Goal: Task Accomplishment & Management: Manage account settings

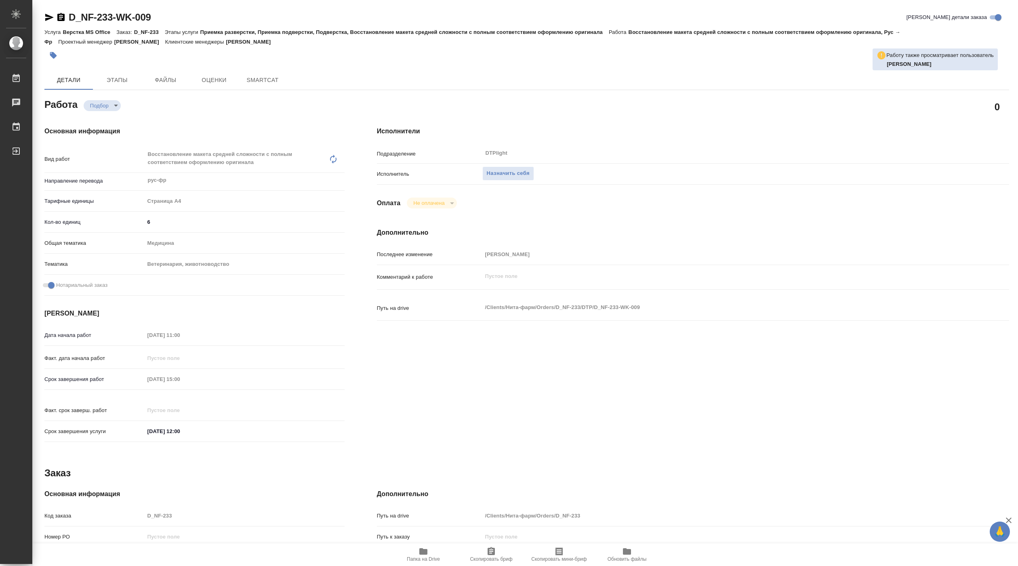
type textarea "x"
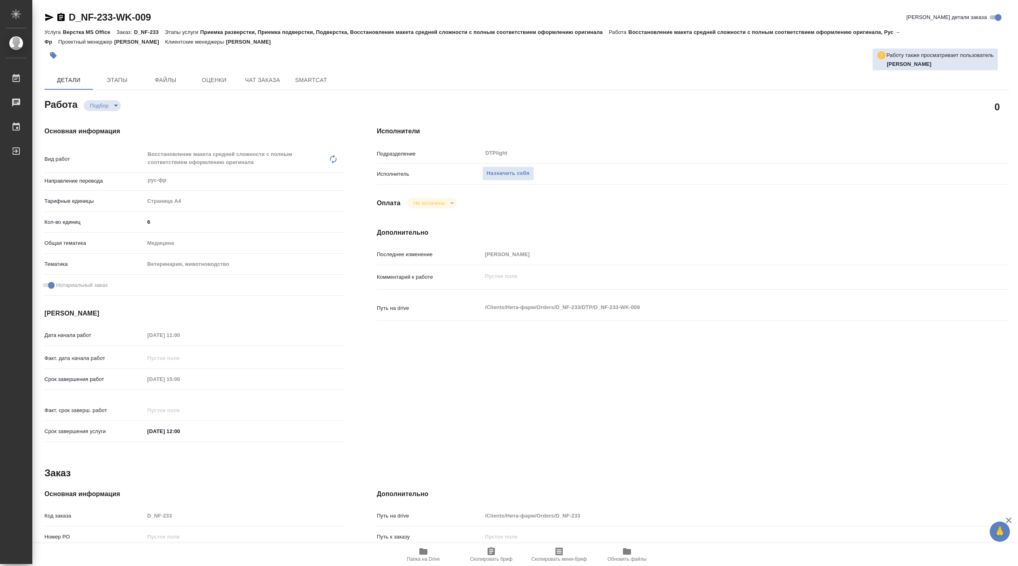
type textarea "x"
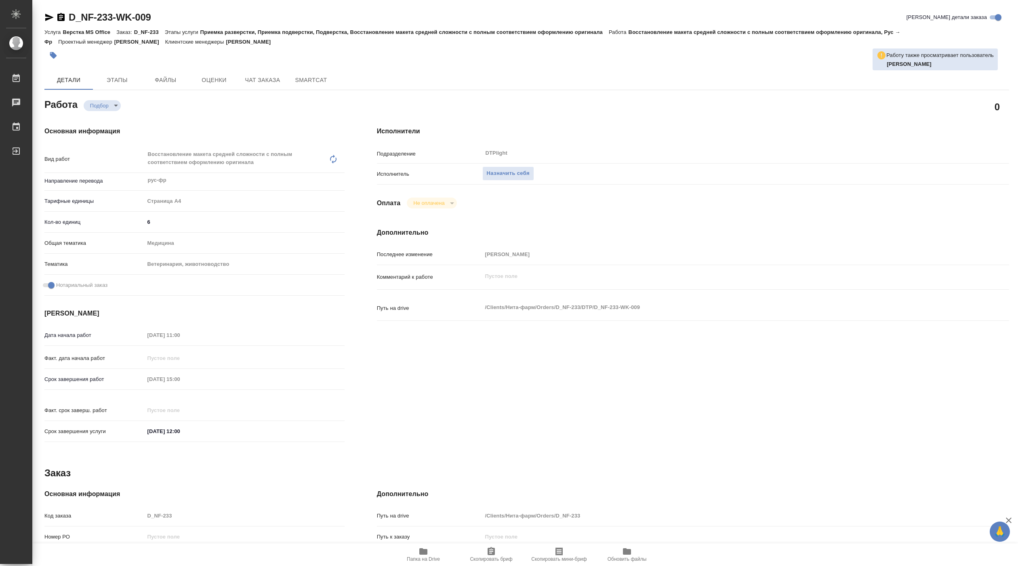
click at [437, 553] on span "Папка на Drive" at bounding box center [423, 553] width 58 height 15
type textarea "x"
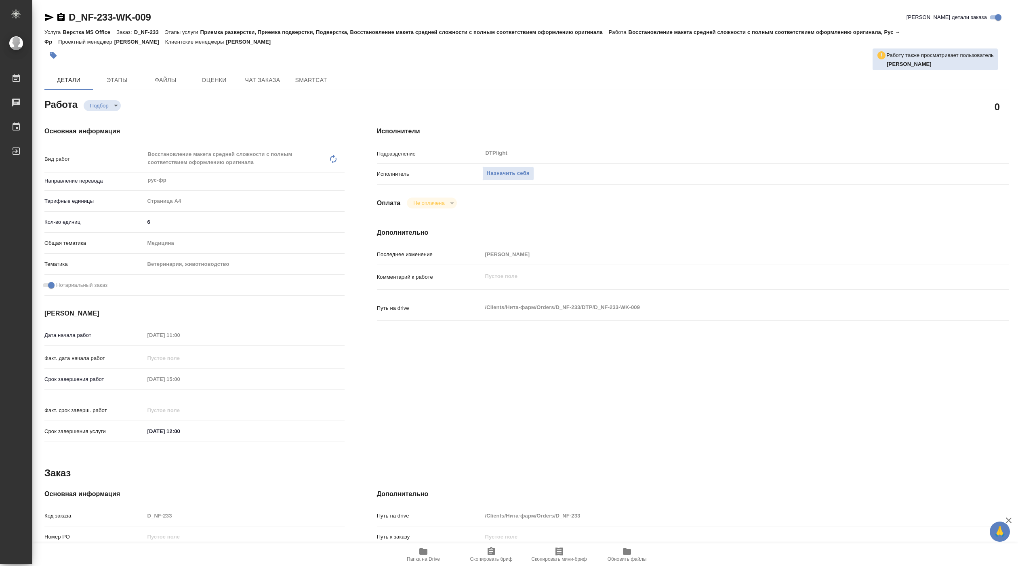
type textarea "x"
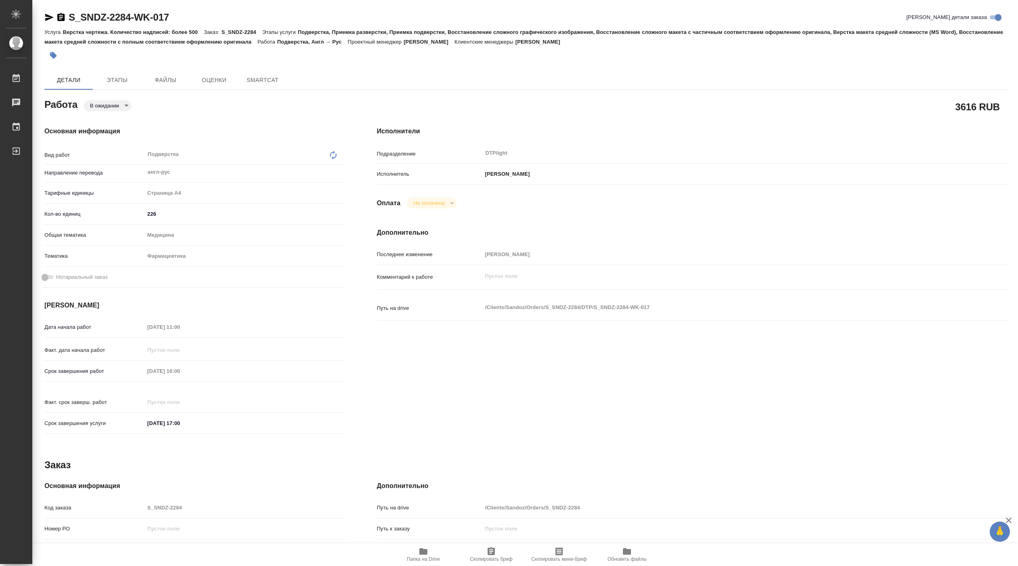
type textarea "x"
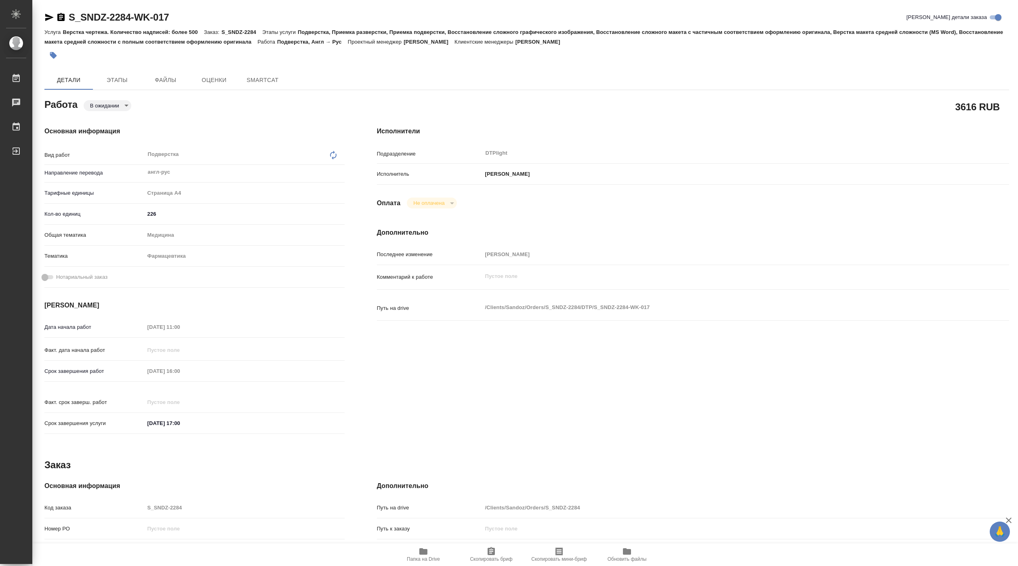
type textarea "x"
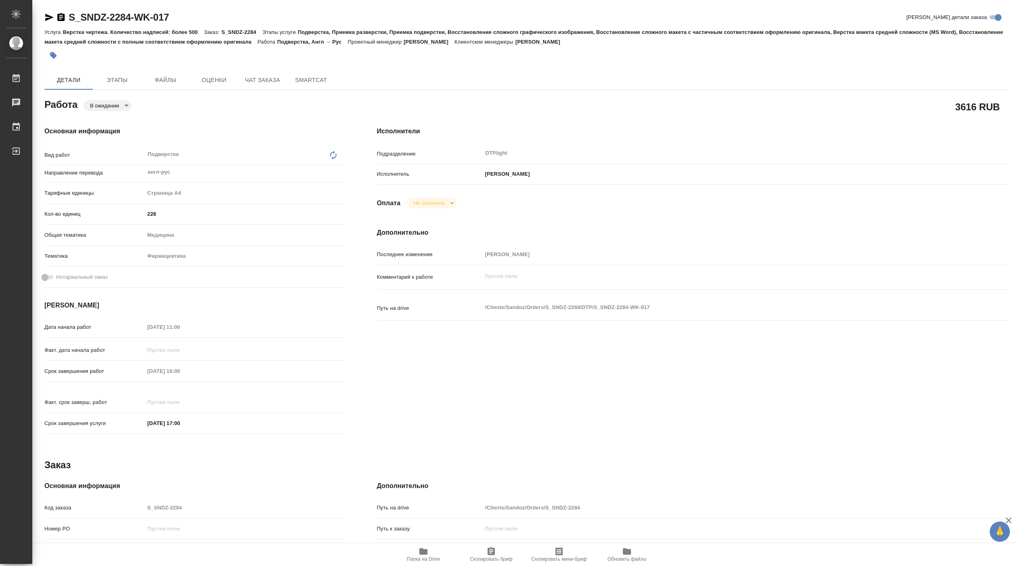
type textarea "x"
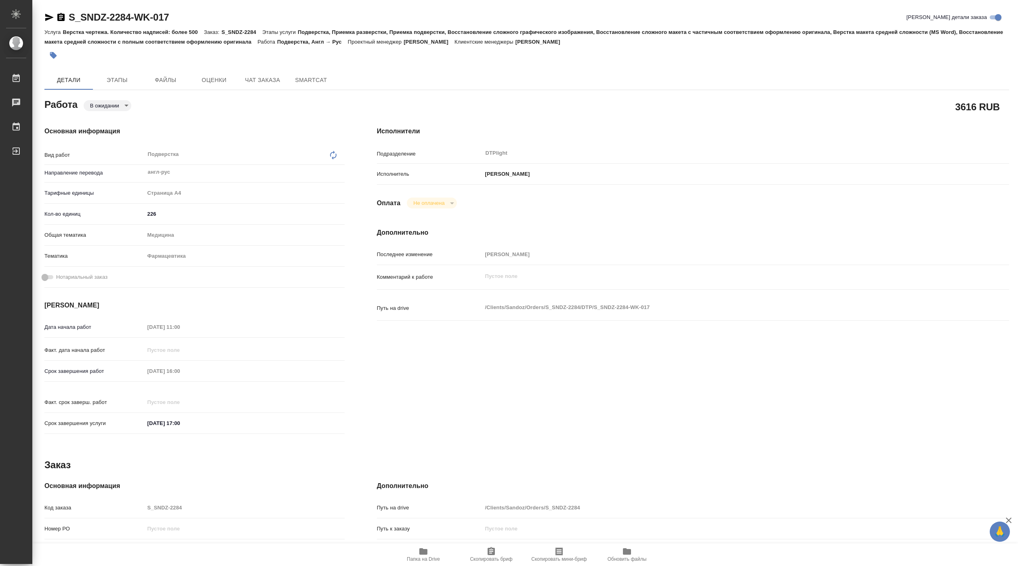
type textarea "x"
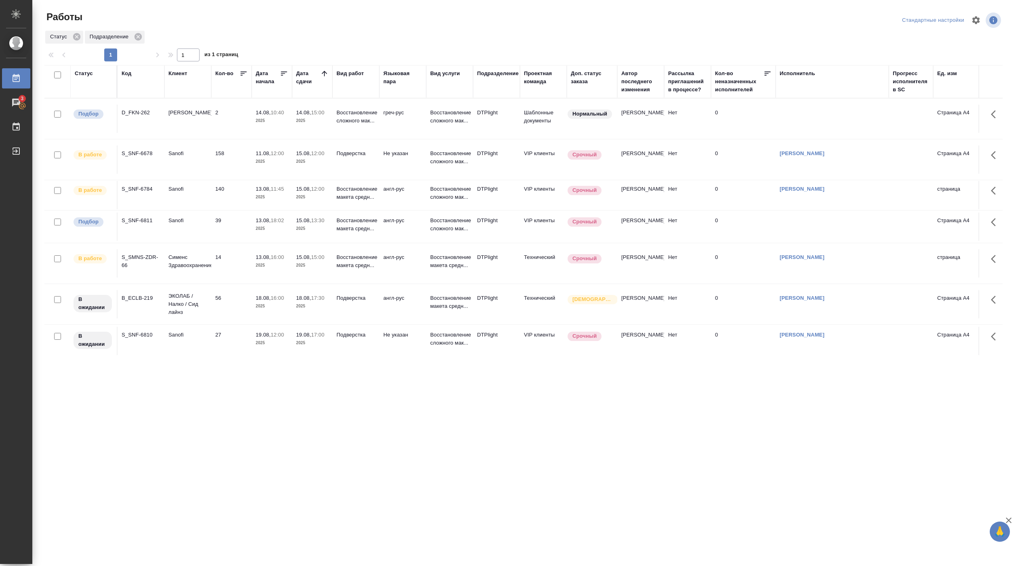
click at [170, 133] on td "Sanofi" at bounding box center [187, 119] width 47 height 28
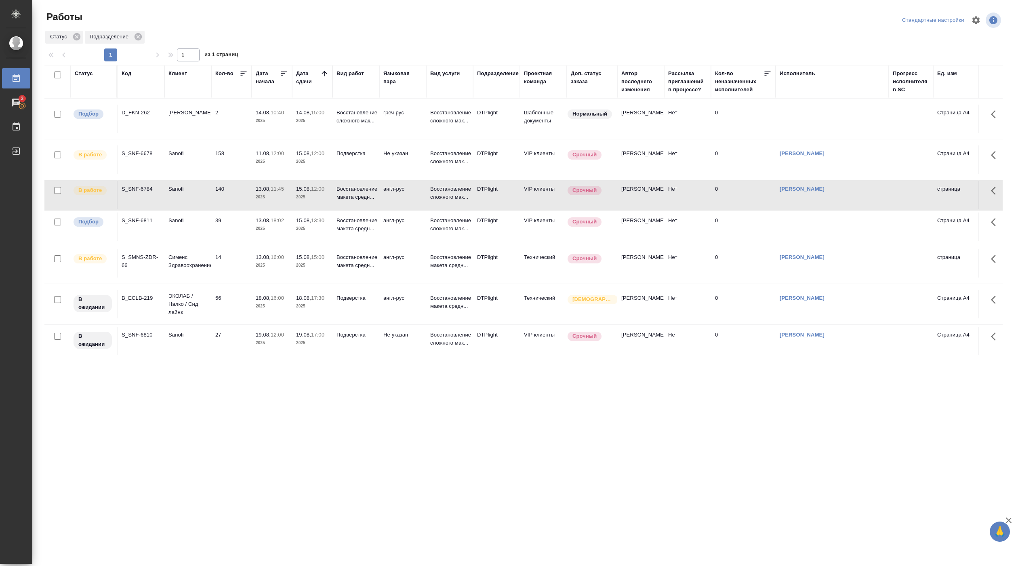
click at [195, 133] on td "Sanofi" at bounding box center [187, 119] width 47 height 28
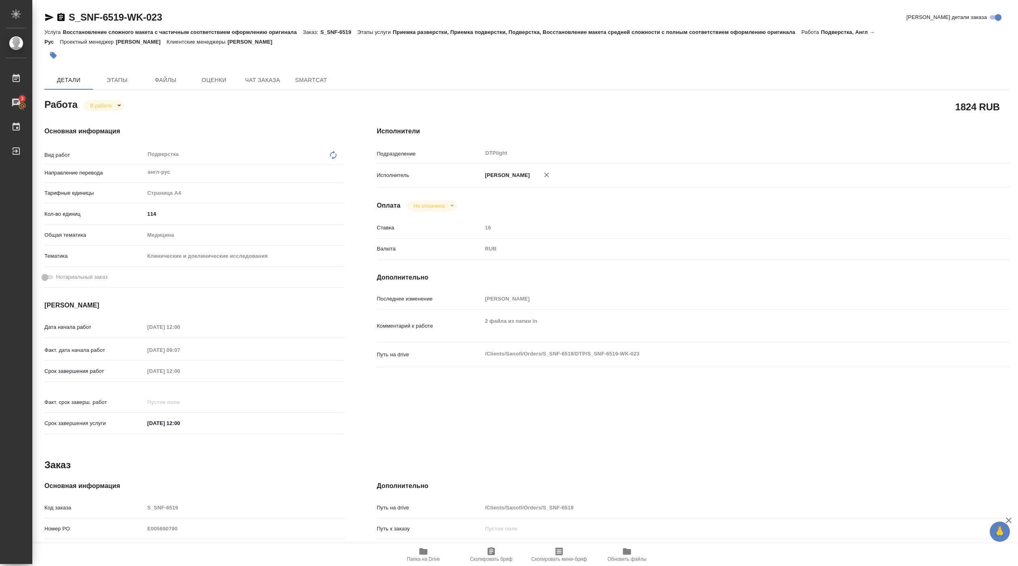
click at [430, 557] on span "Папка на Drive" at bounding box center [423, 559] width 33 height 6
drag, startPoint x: 85, startPoint y: 27, endPoint x: 172, endPoint y: 15, distance: 88.0
click at [172, 15] on div "S_SNF-6519-WK-023 Кратко детали заказа" at bounding box center [526, 17] width 964 height 13
copy link "S_SNF-6519-WK-023"
click at [111, 103] on body "🙏 .cls-1 fill:#fff; AWATERA Pankina Anna Работы 3 Чаты График Выйти S_SNF-6519-…" at bounding box center [509, 283] width 1018 height 566
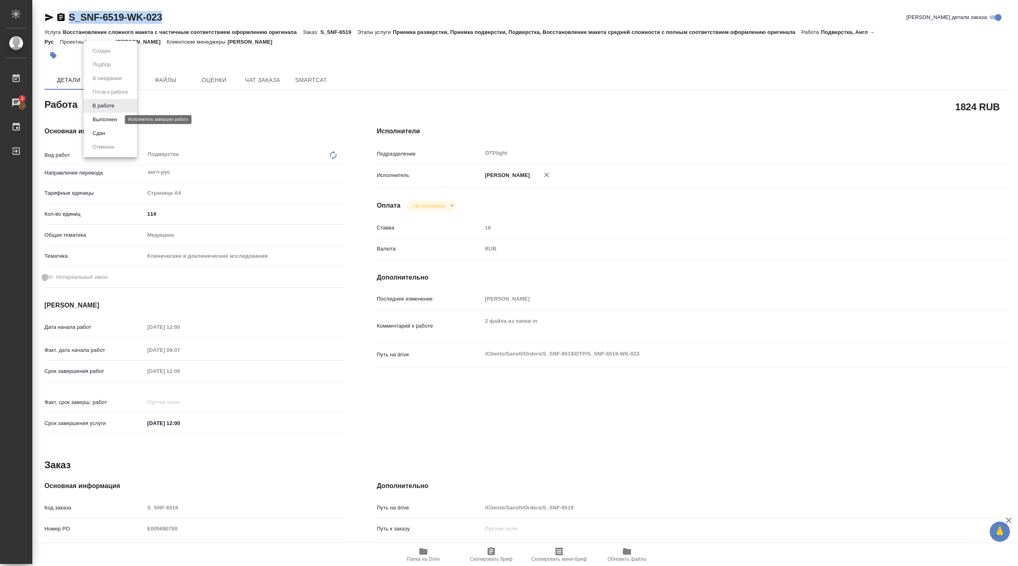
click at [107, 118] on button "Выполнен" at bounding box center [104, 119] width 29 height 9
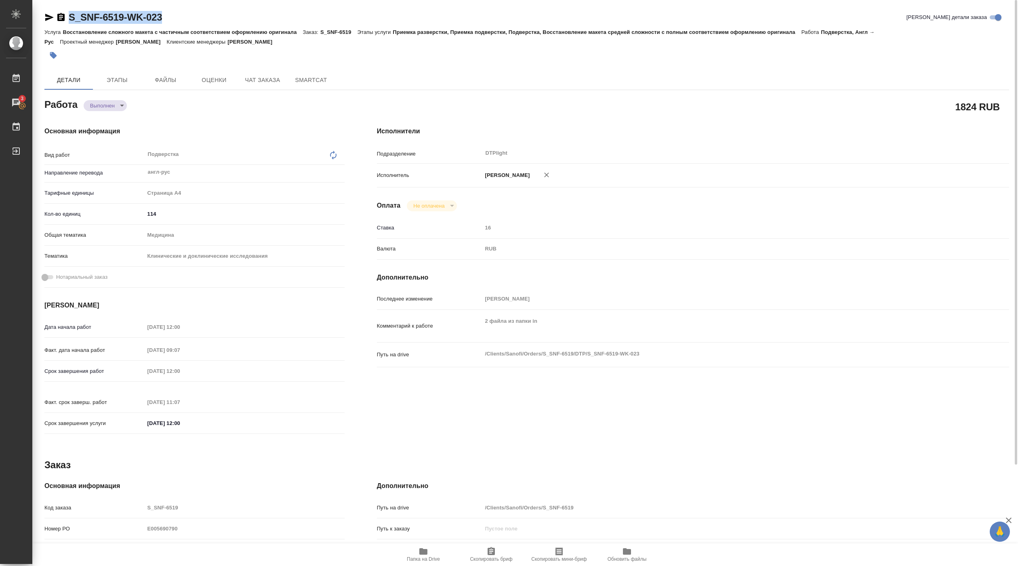
type textarea "x"
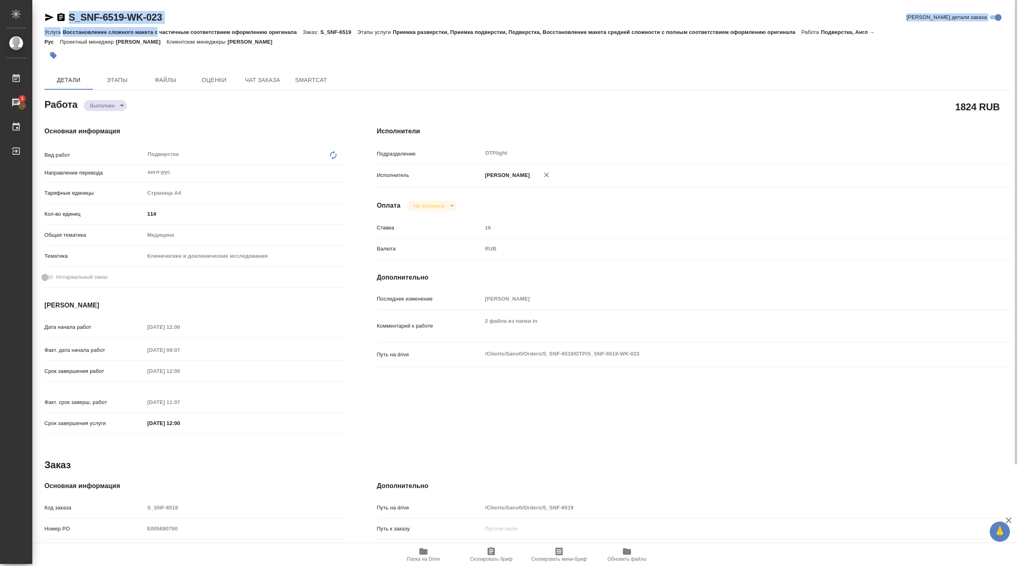
type textarea "x"
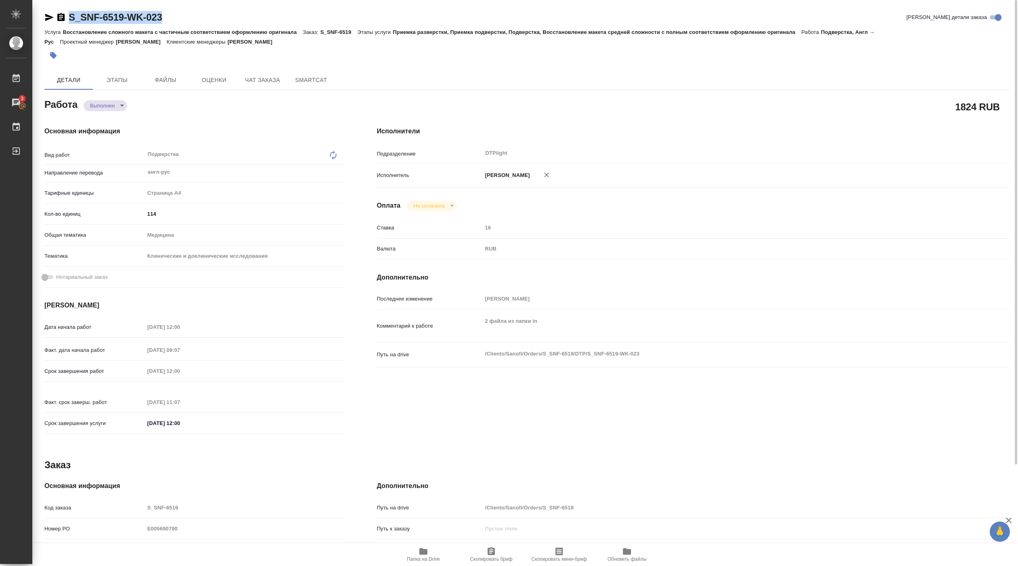
drag, startPoint x: 70, startPoint y: 26, endPoint x: 192, endPoint y: 22, distance: 121.6
click at [192, 22] on div "S_SNF-6519-WK-023 Кратко детали заказа" at bounding box center [526, 19] width 964 height 16
copy link "S_SNF-6519-WK-023"
type textarea "x"
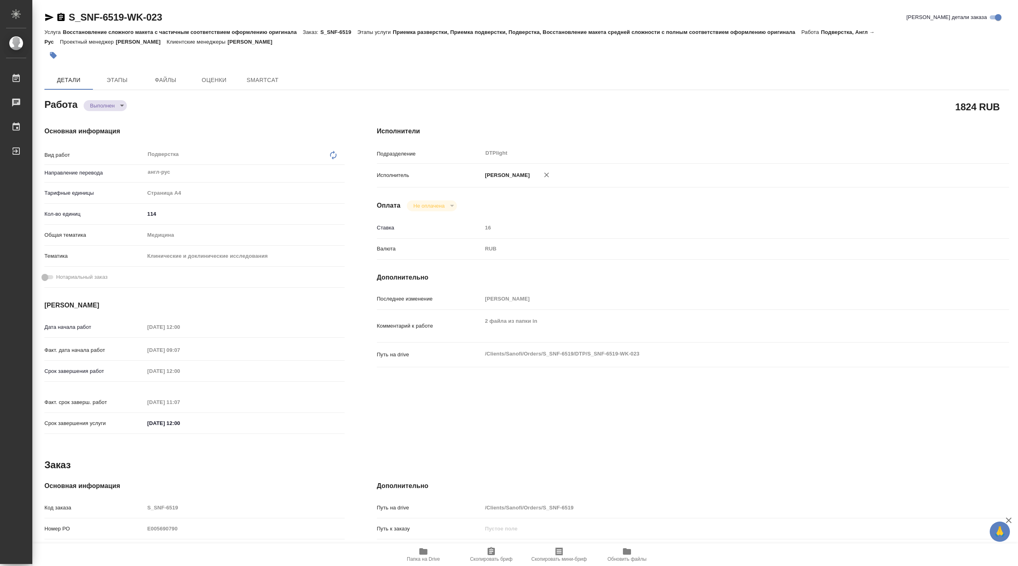
type textarea "x"
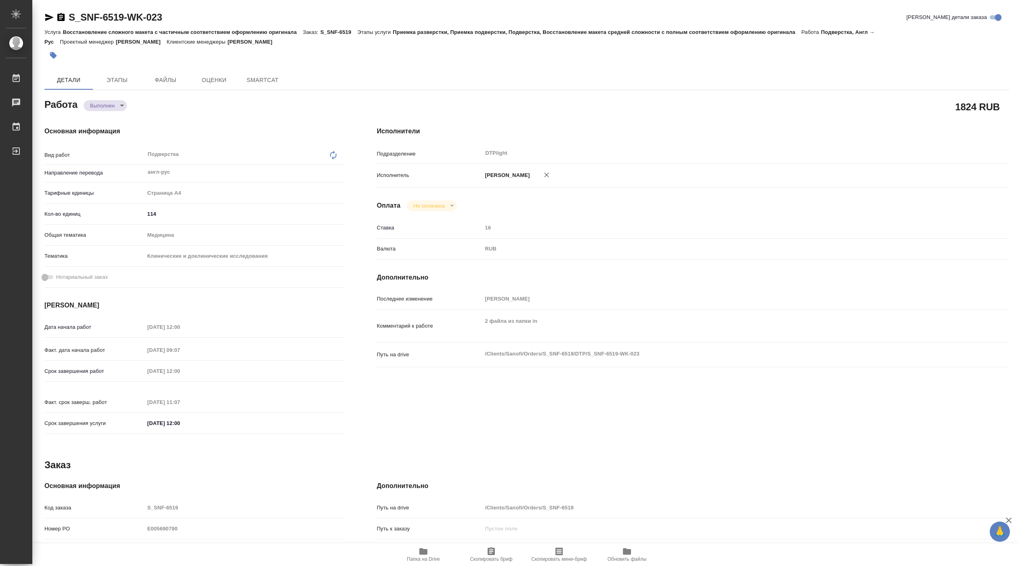
type textarea "x"
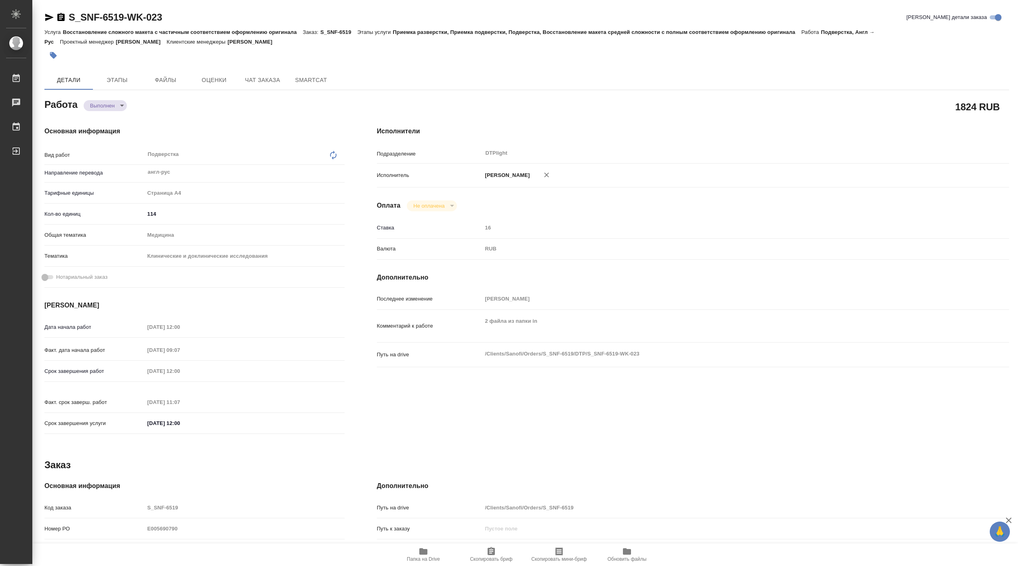
type textarea "x"
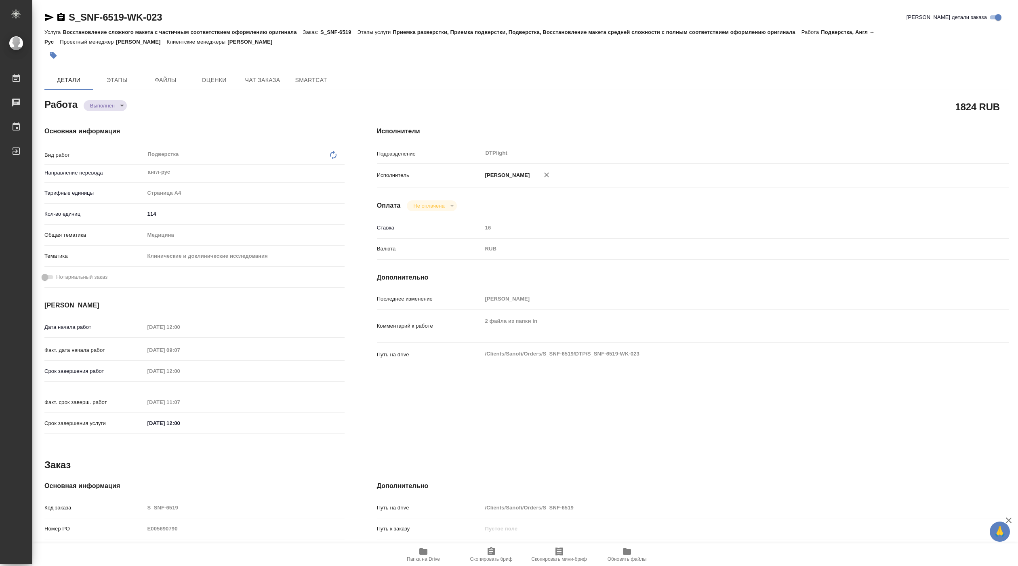
type textarea "x"
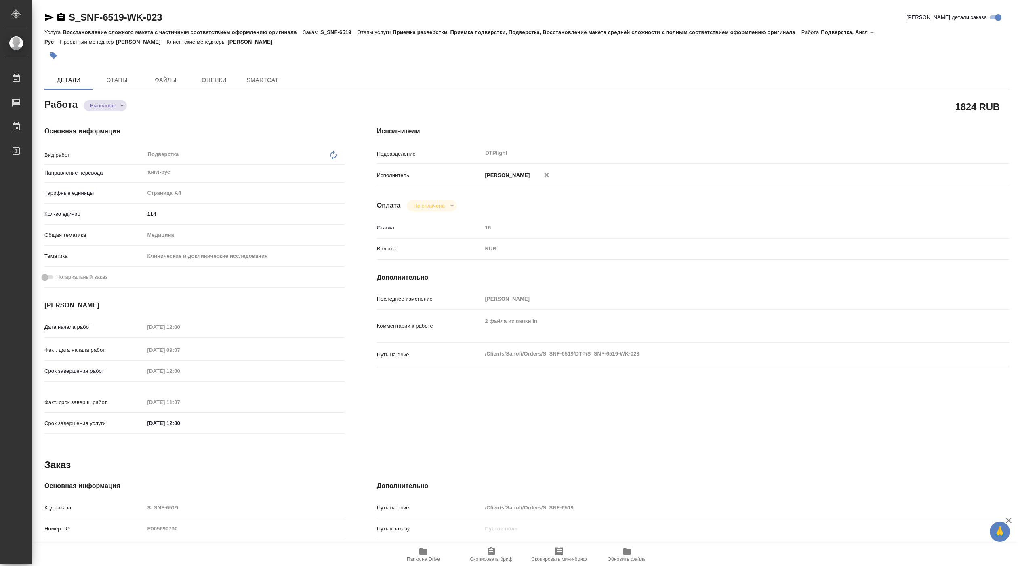
type textarea "x"
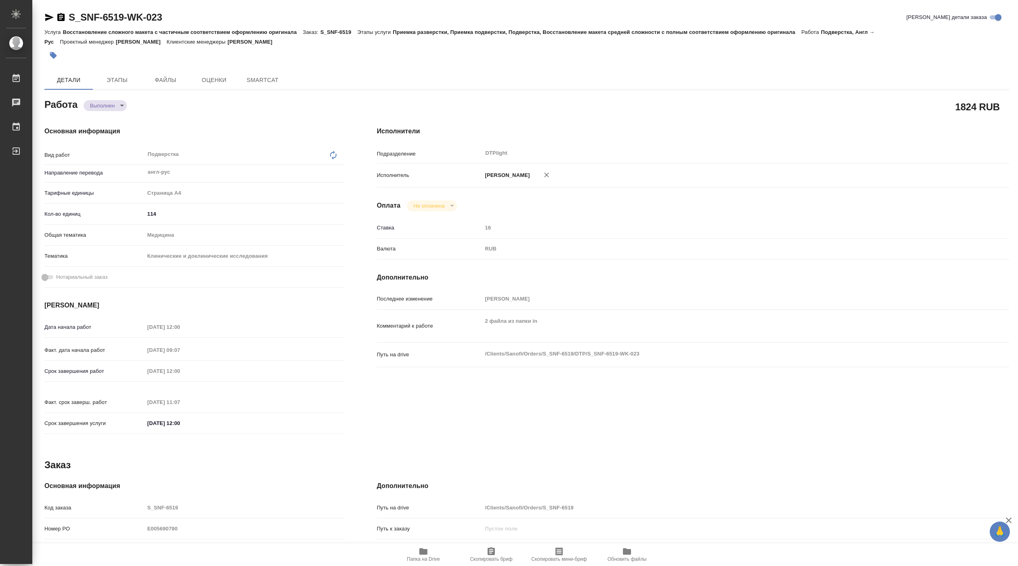
type textarea "x"
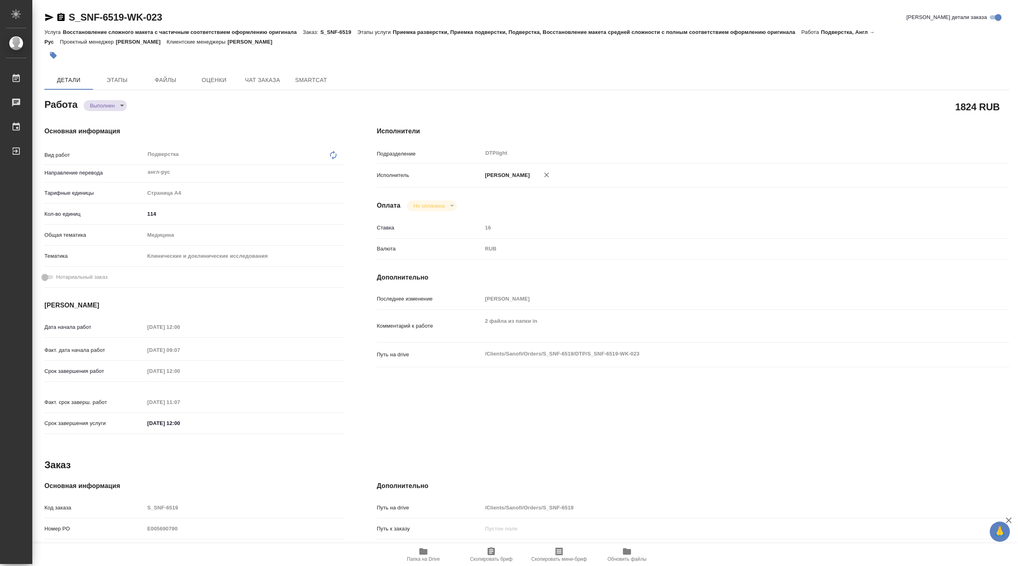
type textarea "x"
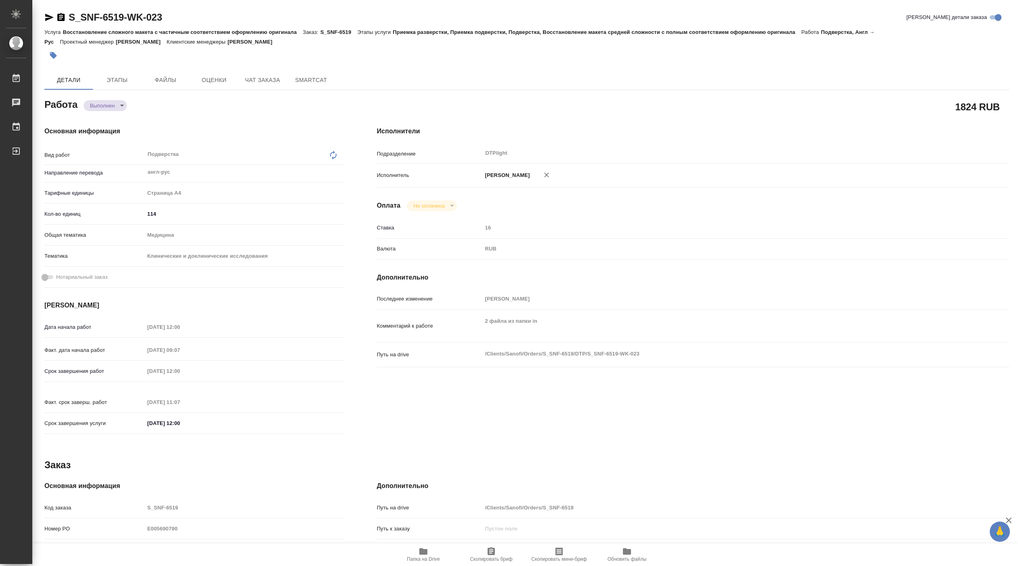
type textarea "x"
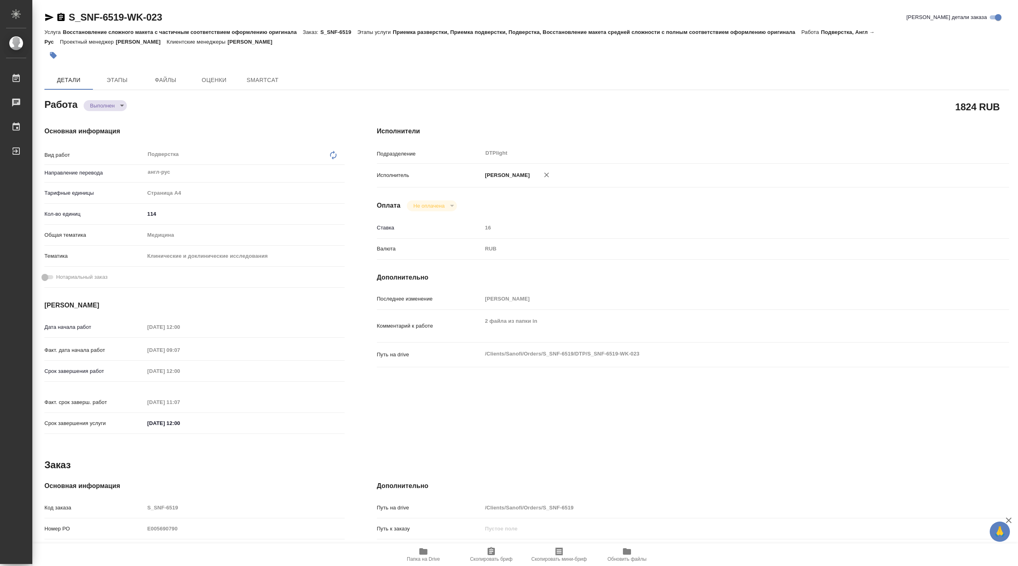
type textarea "x"
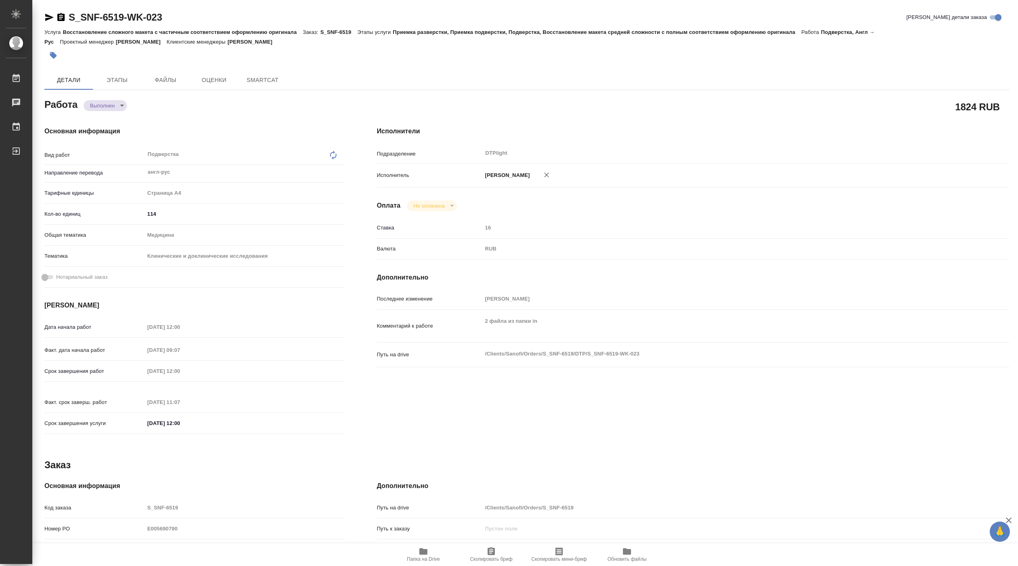
type textarea "x"
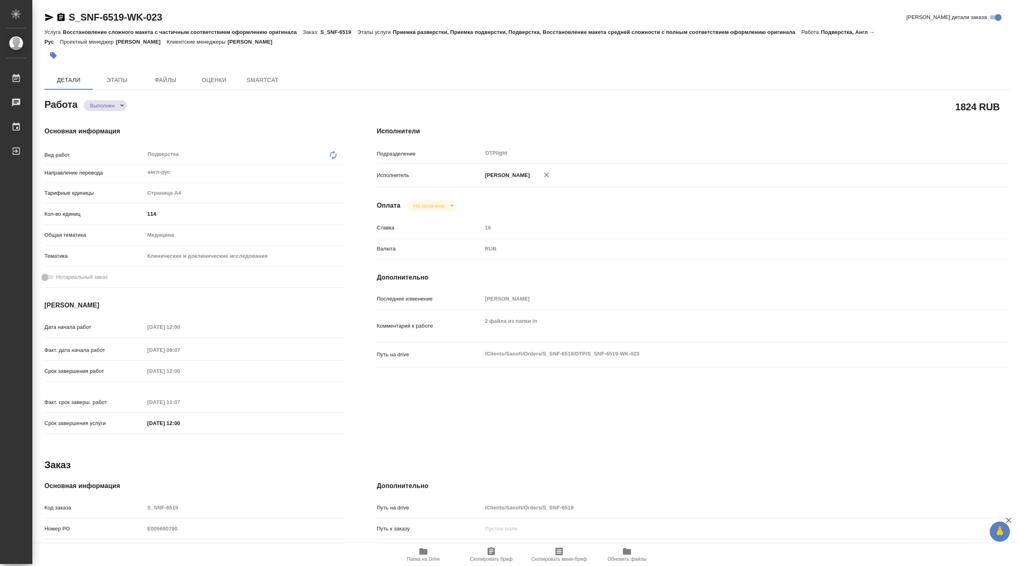
type textarea "x"
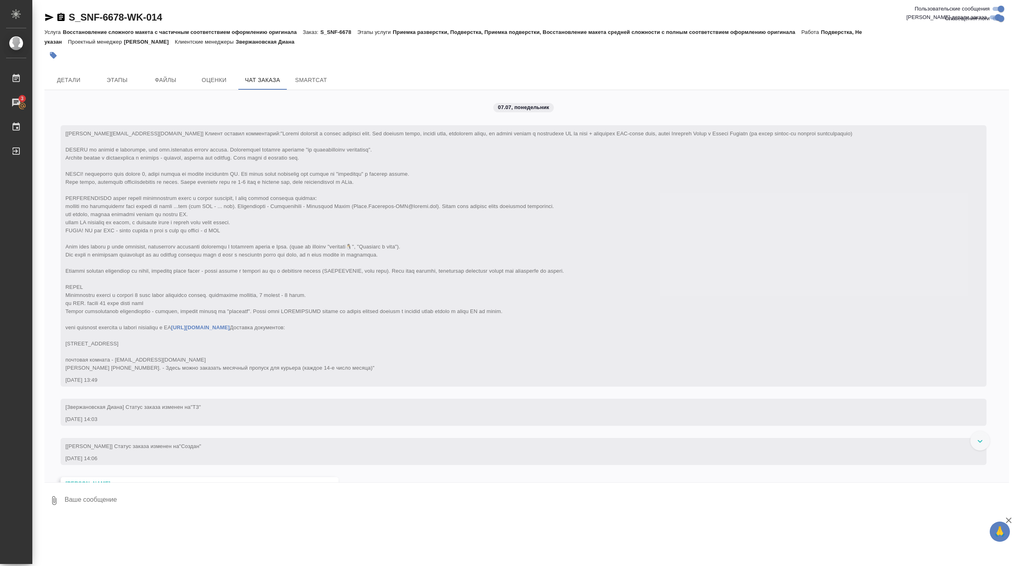
scroll to position [4012, 0]
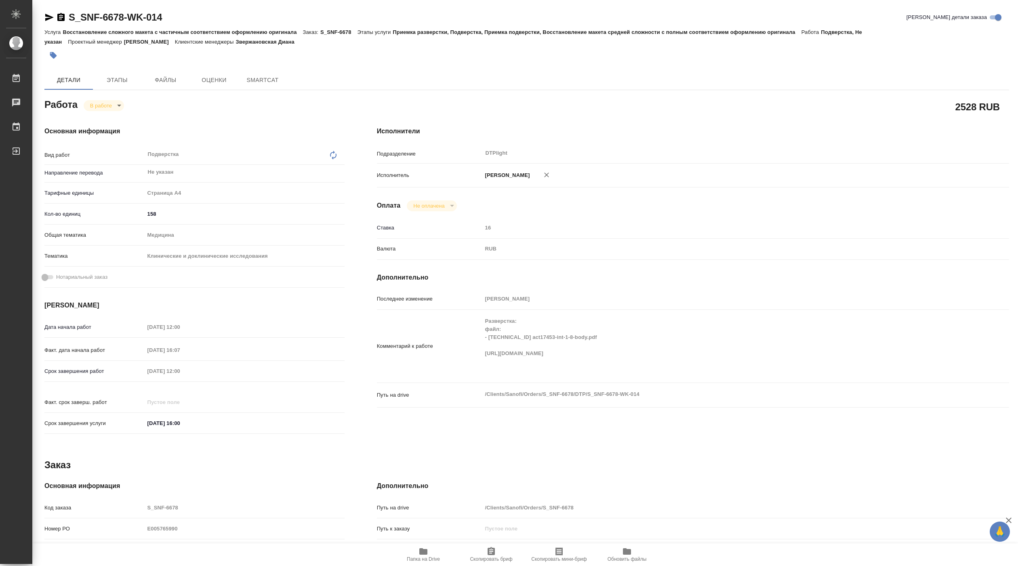
type textarea "x"
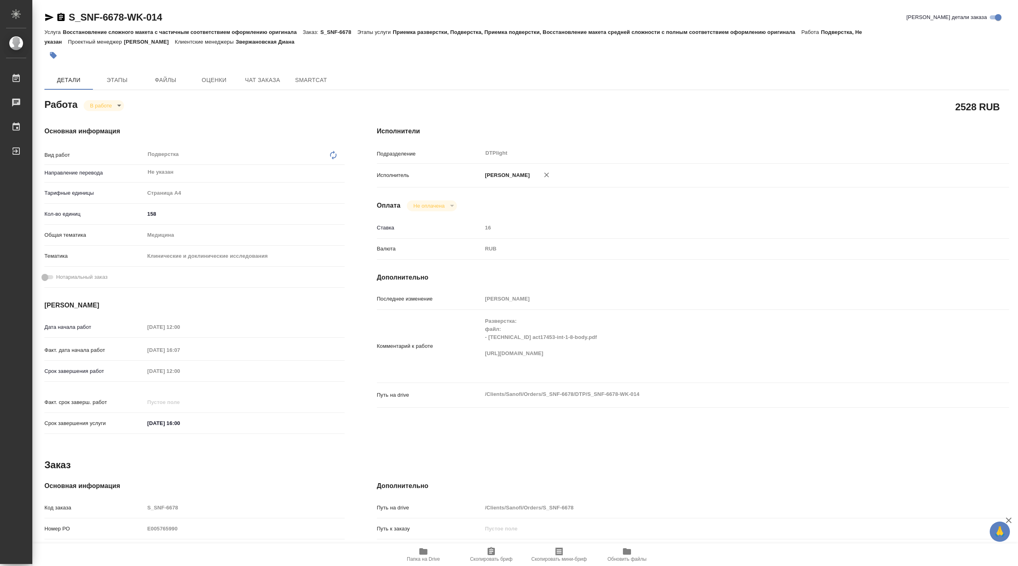
type textarea "x"
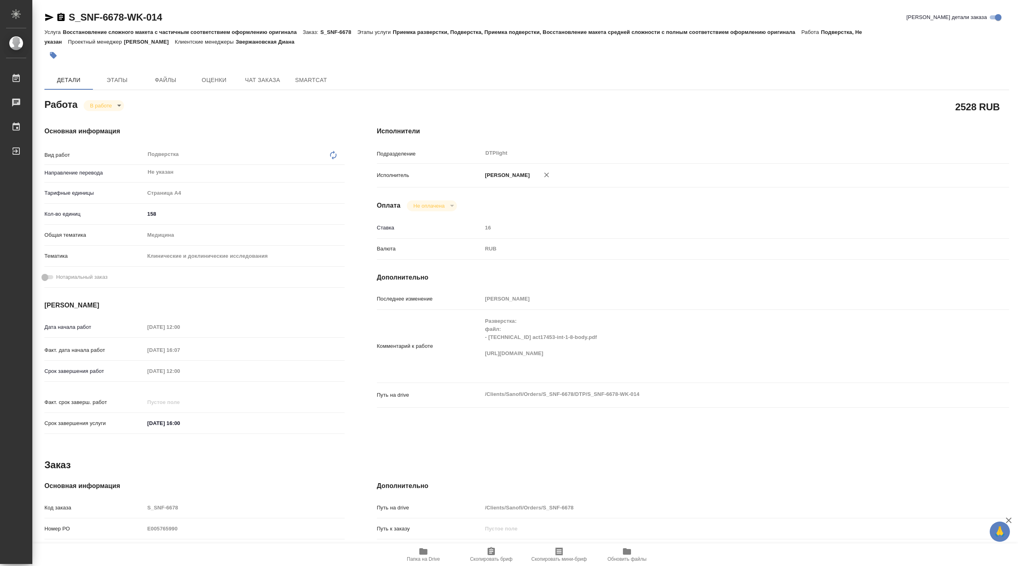
type textarea "x"
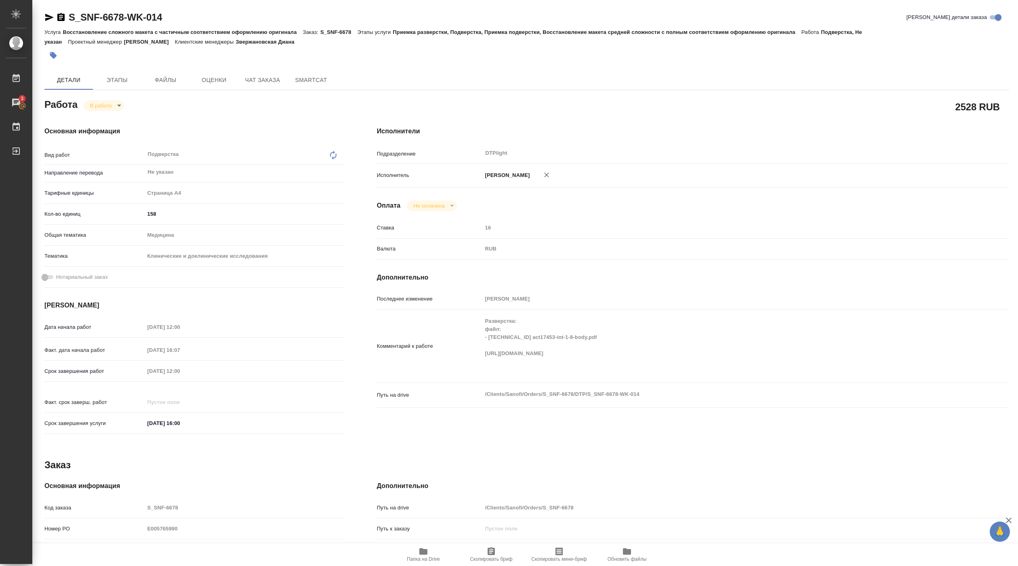
type textarea "x"
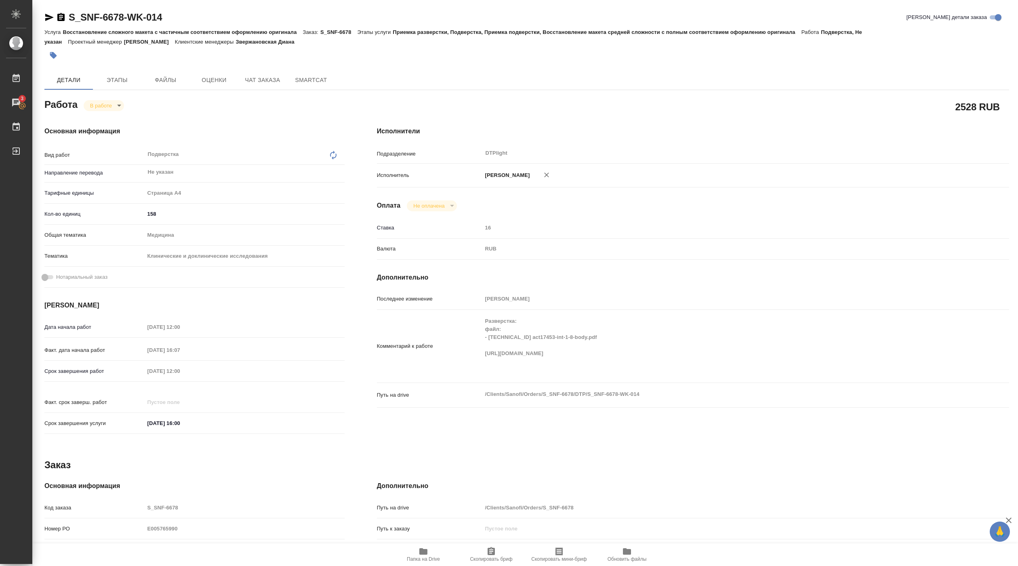
type textarea "x"
